Goal: Check status: Check status

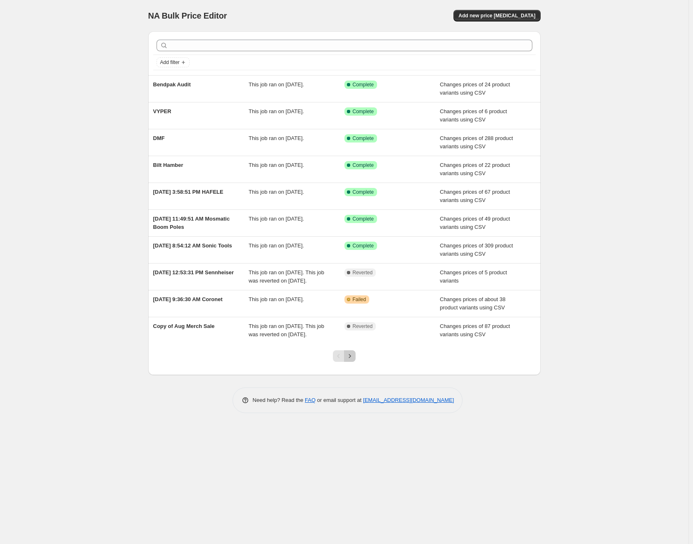
click at [351, 360] on icon "Next" at bounding box center [349, 356] width 8 height 8
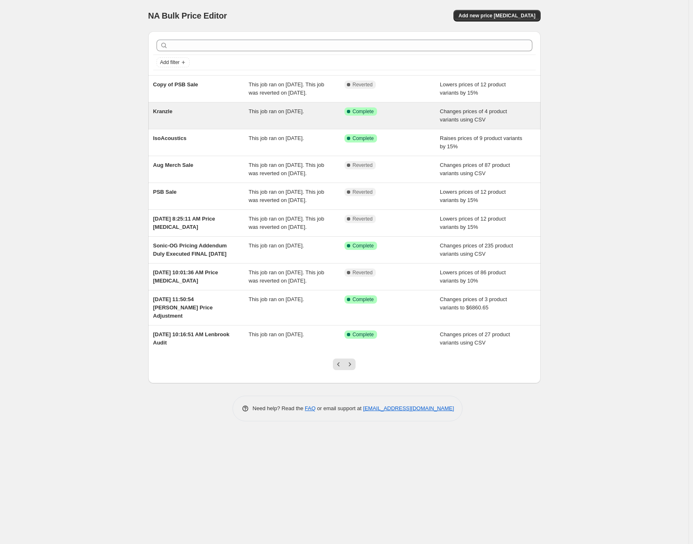
click at [313, 124] on div "This job ran on August 1, 2025." at bounding box center [296, 115] width 96 height 17
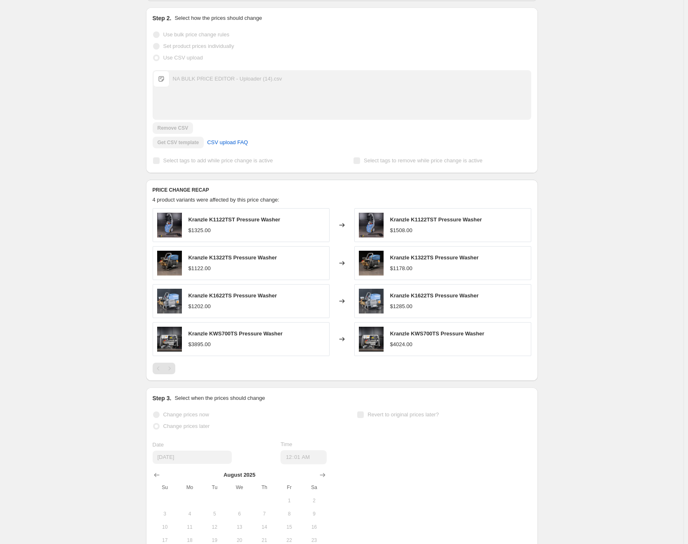
scroll to position [206, 0]
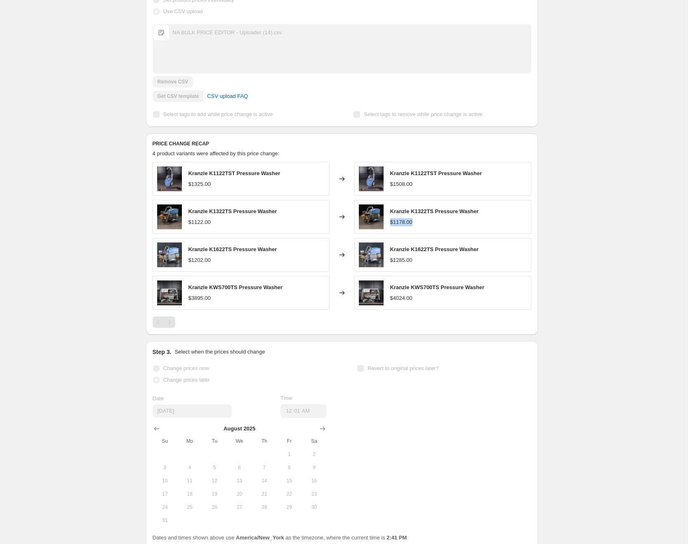
drag, startPoint x: 393, startPoint y: 225, endPoint x: 416, endPoint y: 222, distance: 23.6
click at [416, 222] on div "$1178.00" at bounding box center [434, 222] width 89 height 8
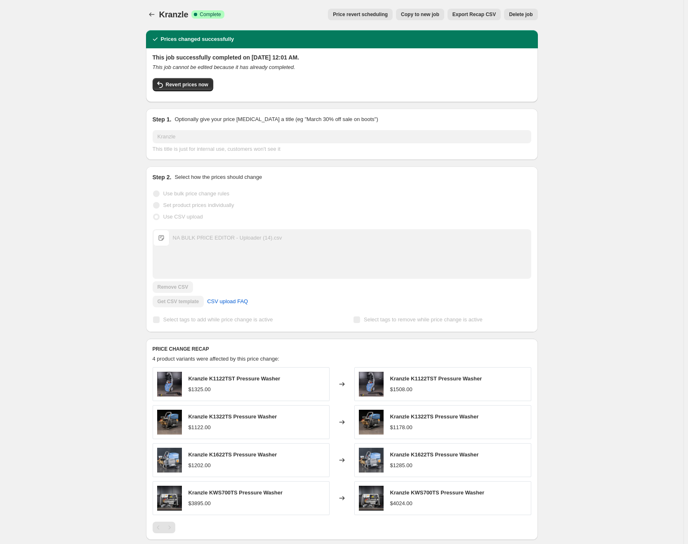
scroll to position [0, 0]
